Goal: Book appointment/travel/reservation

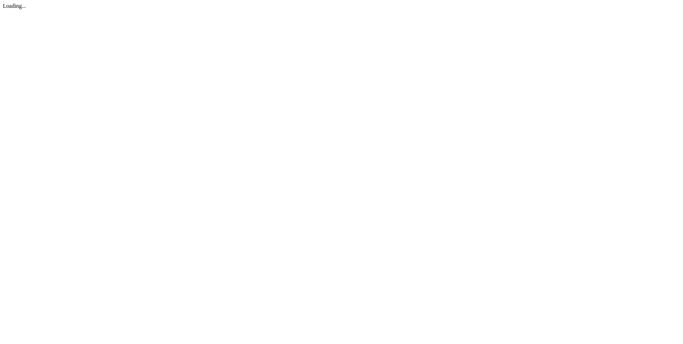
click at [276, 12] on html "Loading..." at bounding box center [341, 6] width 683 height 12
click at [322, 12] on html "Loading..." at bounding box center [341, 6] width 683 height 12
click at [268, 12] on html "Loading..." at bounding box center [341, 6] width 683 height 12
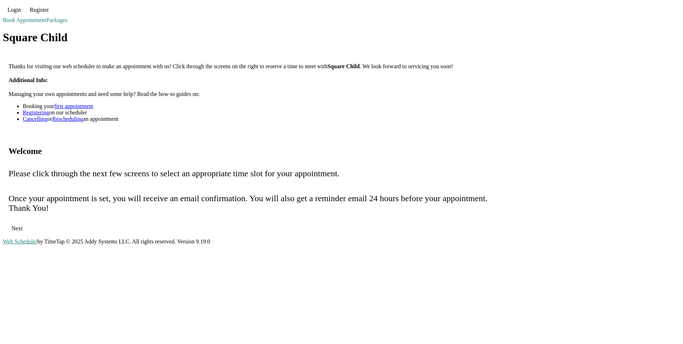
click at [28, 220] on span "Next" at bounding box center [17, 228] width 23 height 17
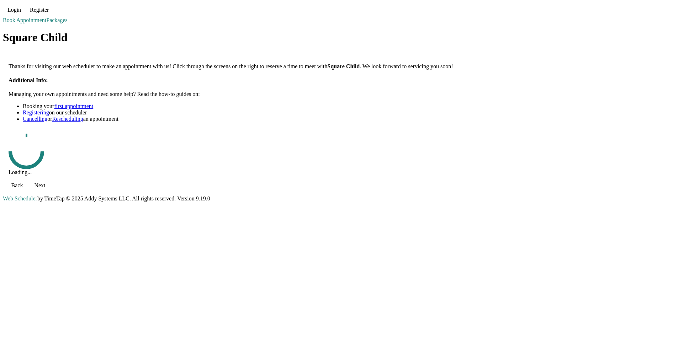
click at [21, 13] on span "Login" at bounding box center [14, 10] width 14 height 6
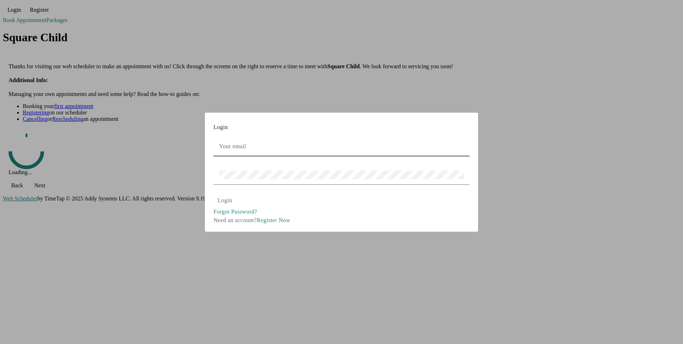
click at [312, 142] on input "email" at bounding box center [341, 146] width 245 height 9
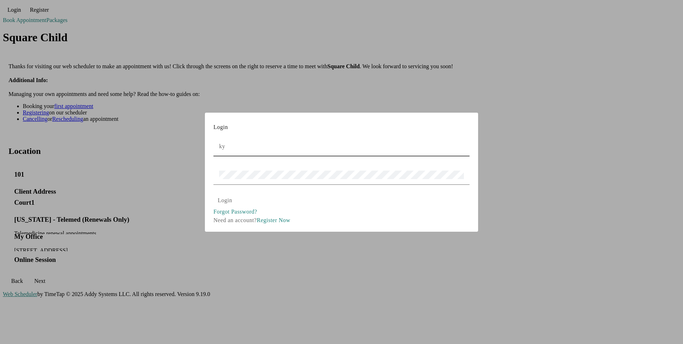
type input "kyletimetap@gmail.com"
click at [232, 197] on span "Login" at bounding box center [225, 200] width 15 height 6
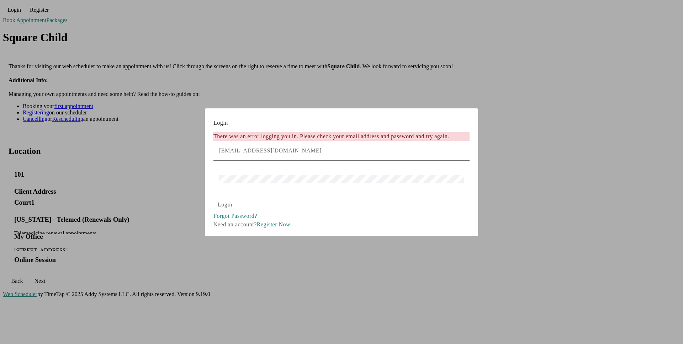
click at [595, 194] on div at bounding box center [341, 172] width 683 height 344
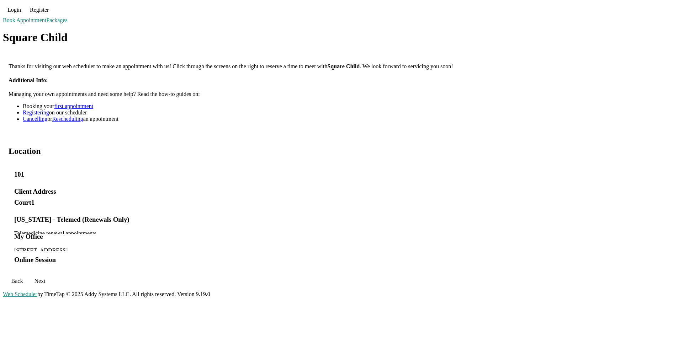
click at [274, 271] on mat-card-actions "Back Next" at bounding box center [341, 281] width 677 height 20
click at [291, 171] on h3 "101" at bounding box center [341, 175] width 654 height 8
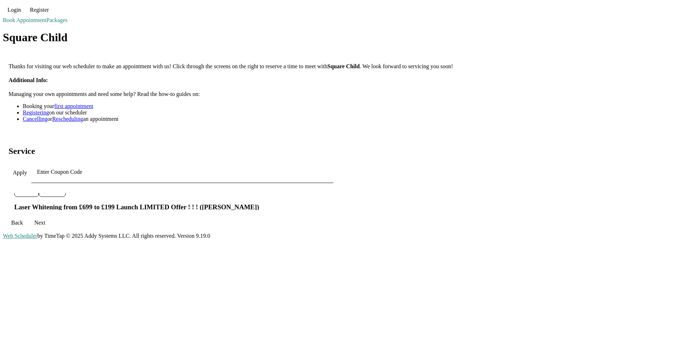
click at [291, 169] on input at bounding box center [182, 172] width 291 height 6
click at [68, 23] on link "Packages" at bounding box center [56, 20] width 21 height 6
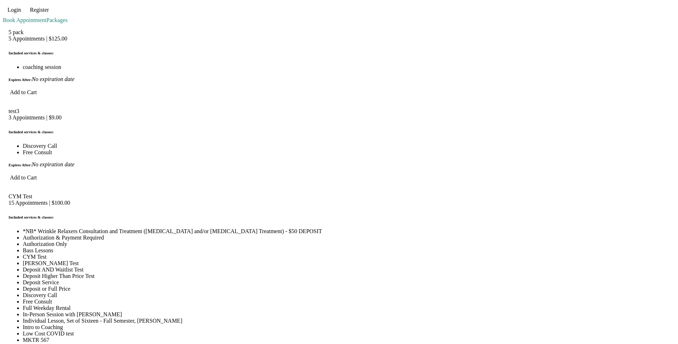
click at [46, 23] on link "Book Appointment" at bounding box center [24, 20] width 43 height 6
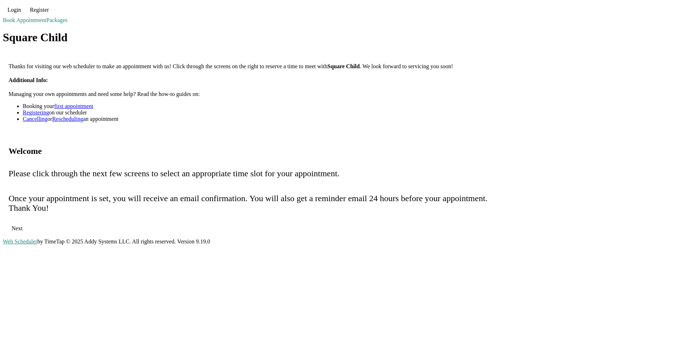
click at [22, 226] on span "Next" at bounding box center [16, 229] width 11 height 6
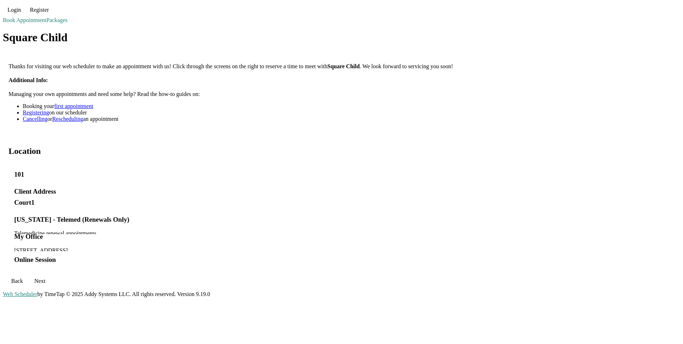
click at [23, 278] on span "Back" at bounding box center [17, 281] width 12 height 6
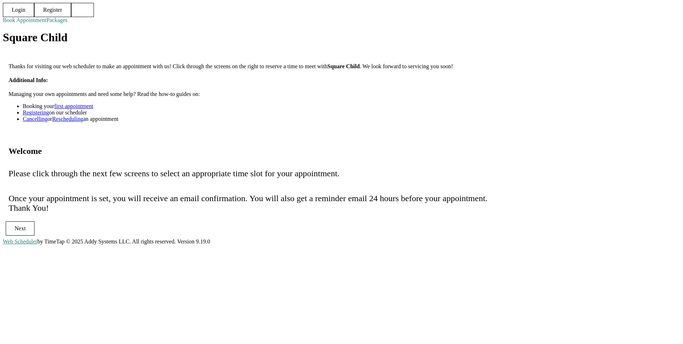
click at [68, 23] on link "Packages" at bounding box center [56, 20] width 21 height 6
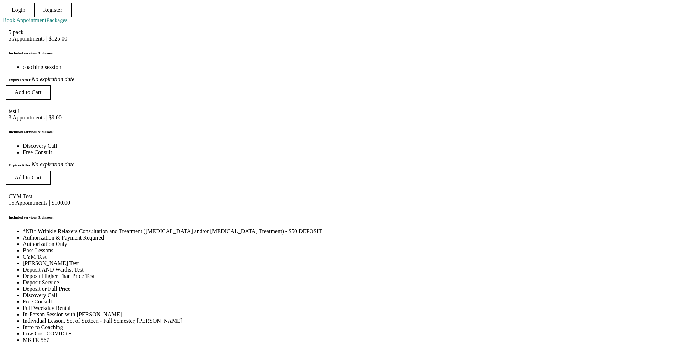
click at [46, 23] on link "Book Appointment" at bounding box center [24, 20] width 43 height 6
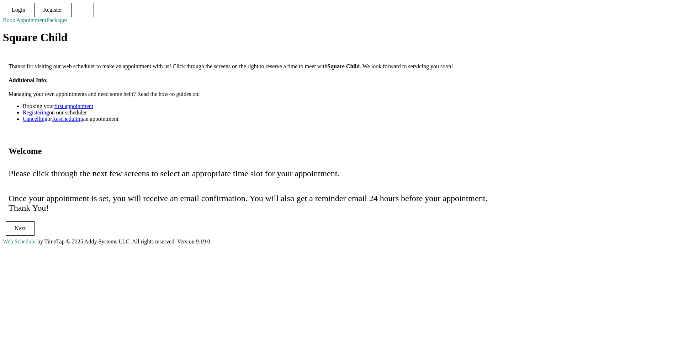
click at [26, 232] on span "Next" at bounding box center [20, 229] width 11 height 6
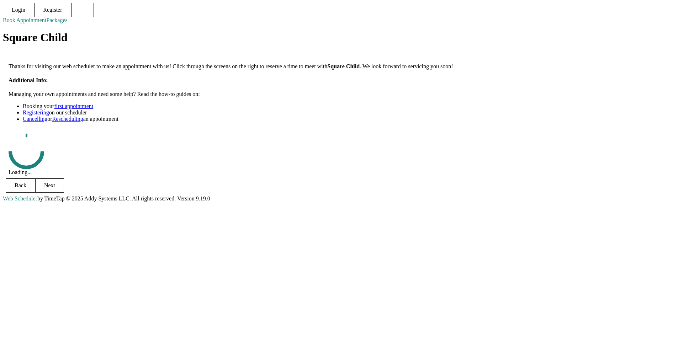
click at [35, 194] on span "Back" at bounding box center [20, 185] width 29 height 17
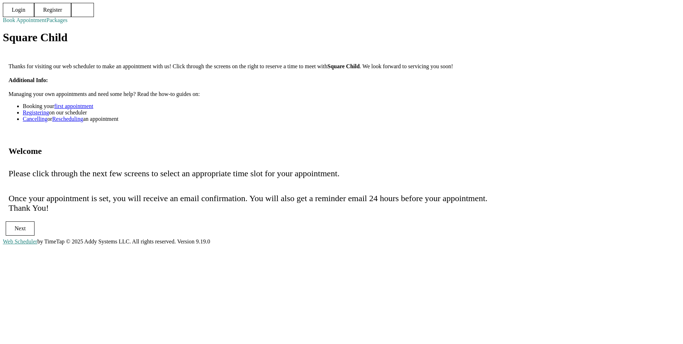
click at [34, 220] on span "Next" at bounding box center [20, 228] width 28 height 17
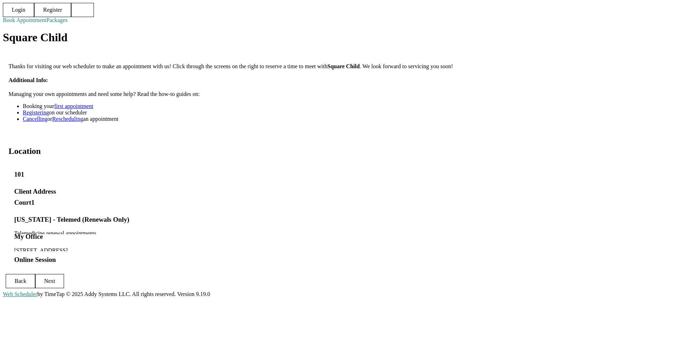
click at [35, 273] on span "Back" at bounding box center [20, 281] width 29 height 17
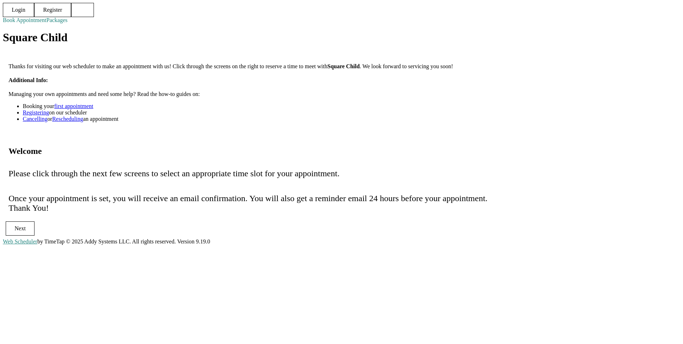
click at [172, 44] on h1 "Square Child" at bounding box center [341, 37] width 677 height 13
click at [187, 44] on h1 "Square Child" at bounding box center [341, 37] width 677 height 13
click at [65, 239] on div "Login Register Book Appointment Packages Square Child Thanks for visiting our w…" at bounding box center [341, 121] width 677 height 236
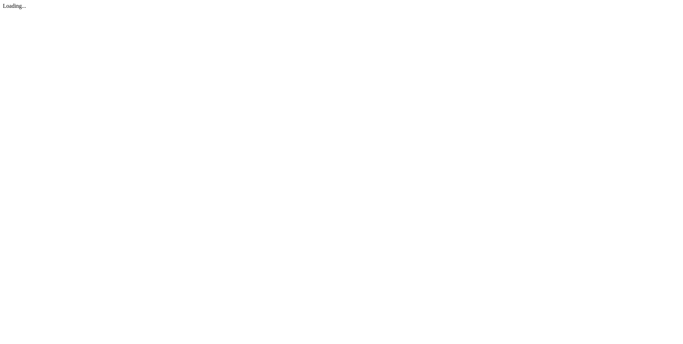
click at [74, 12] on html "Loading..." at bounding box center [341, 6] width 683 height 12
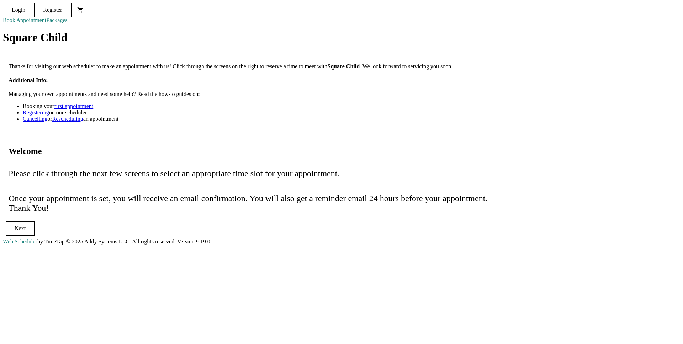
click at [68, 23] on link "Packages" at bounding box center [56, 20] width 21 height 6
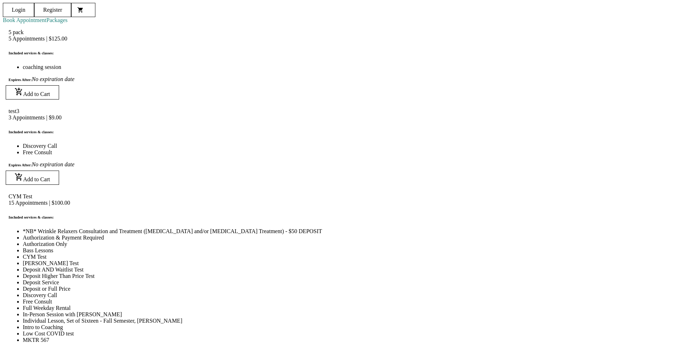
click at [46, 23] on link "Book Appointment" at bounding box center [24, 20] width 43 height 6
